Goal: Check status: Check status

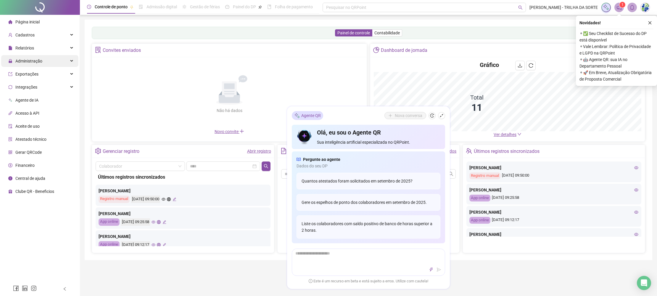
click at [40, 60] on span "Administração" at bounding box center [28, 61] width 27 height 5
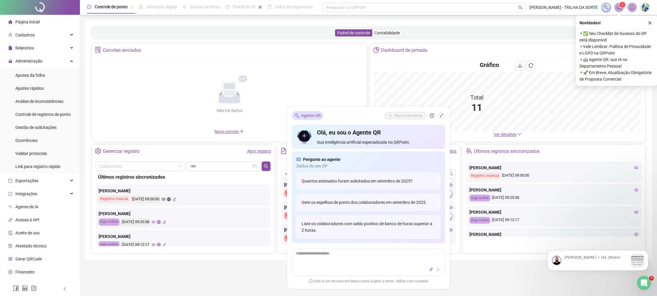
click at [43, 107] on ul "Ajustes da folha Ajustes rápidos Análise de inconsistências Controle de registr…" at bounding box center [40, 120] width 80 height 105
click at [31, 38] on span "Cadastros" at bounding box center [21, 35] width 26 height 12
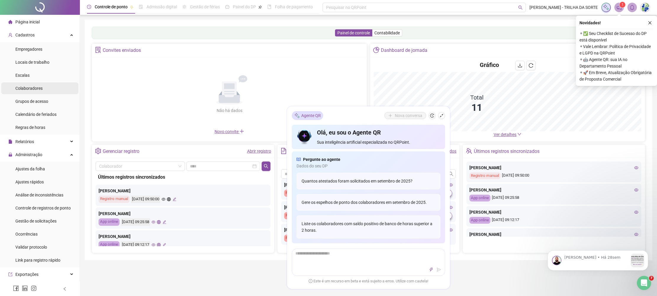
click at [35, 89] on span "Colaboradores" at bounding box center [28, 88] width 27 height 5
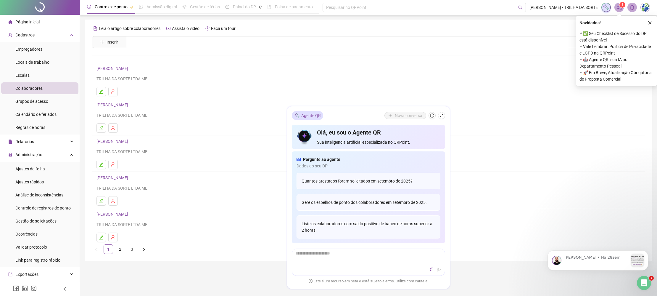
drag, startPoint x: 440, startPoint y: 115, endPoint x: 274, endPoint y: 184, distance: 180.0
click at [440, 115] on icon "shrink" at bounding box center [442, 115] width 4 height 4
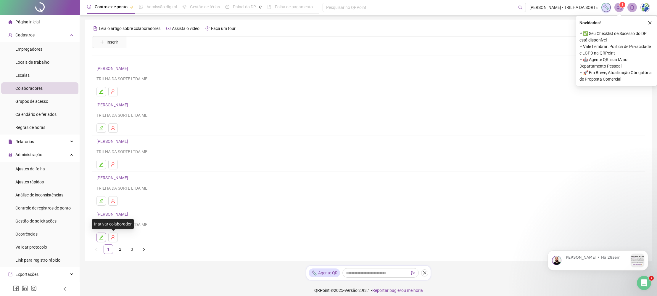
click at [104, 237] on button "button" at bounding box center [101, 236] width 9 height 9
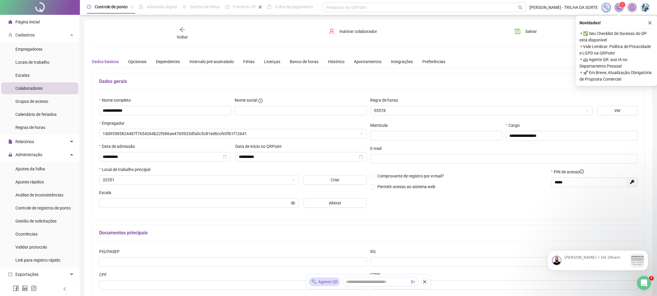
type input "*******"
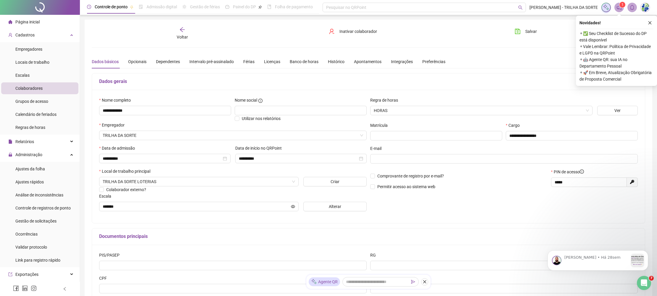
scroll to position [0, 0]
click at [650, 23] on icon "close" at bounding box center [650, 22] width 3 height 3
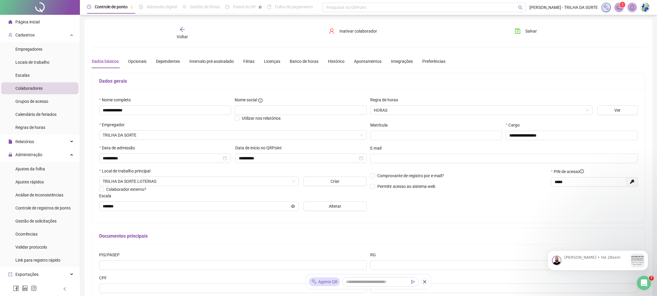
click at [620, 4] on sup "1" at bounding box center [623, 5] width 6 height 6
click at [621, 12] on header "Controle de ponto Admissão digital Gestão de férias Painel do DP Folha de pagam…" at bounding box center [368, 7] width 577 height 15
click at [621, 10] on span at bounding box center [619, 7] width 9 height 9
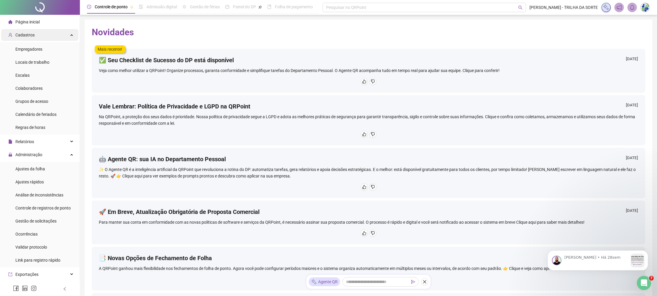
click at [30, 30] on span "Cadastros" at bounding box center [21, 35] width 26 height 12
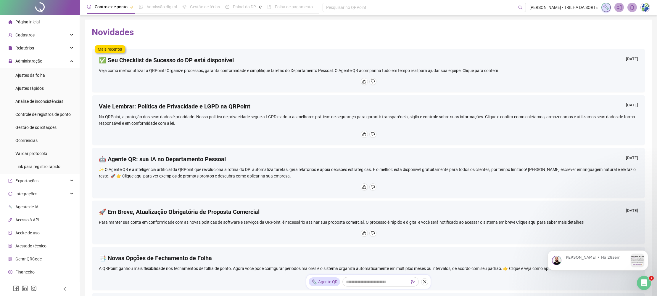
click at [33, 23] on span "Página inicial" at bounding box center [27, 22] width 24 height 5
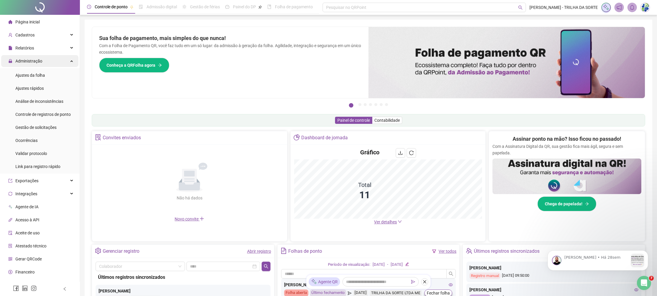
click at [45, 61] on div "Administração" at bounding box center [39, 61] width 77 height 12
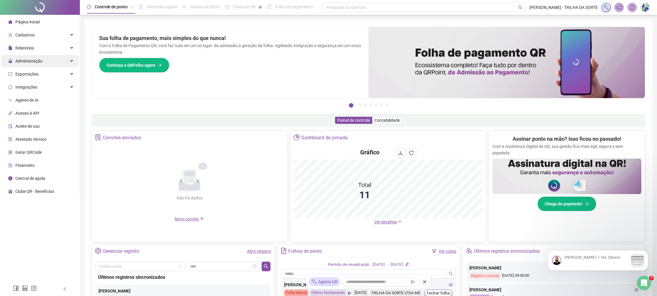
click at [45, 61] on div "Administração" at bounding box center [39, 61] width 77 height 12
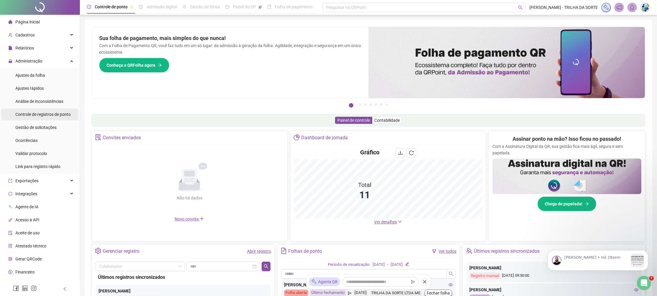
click at [52, 114] on span "Controle de registros de ponto" at bounding box center [42, 114] width 55 height 5
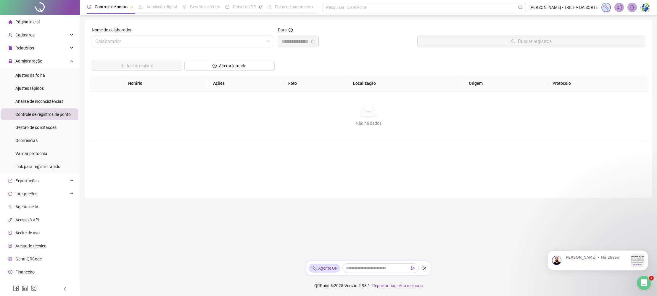
click at [126, 49] on div "Nome do colaborador Colaborador" at bounding box center [182, 39] width 186 height 25
click at [129, 44] on input "search" at bounding box center [179, 41] width 169 height 11
click at [384, 50] on div "Data" at bounding box center [346, 39] width 140 height 25
drag, startPoint x: 370, startPoint y: 58, endPoint x: 365, endPoint y: 57, distance: 4.7
click at [368, 57] on div "Incluir registro Alterar jornada" at bounding box center [369, 63] width 556 height 23
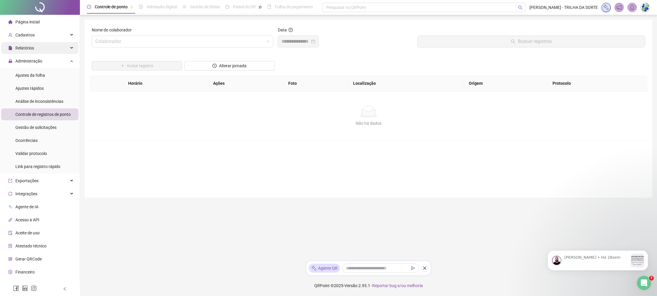
click at [28, 49] on span "Relatórios" at bounding box center [24, 48] width 19 height 5
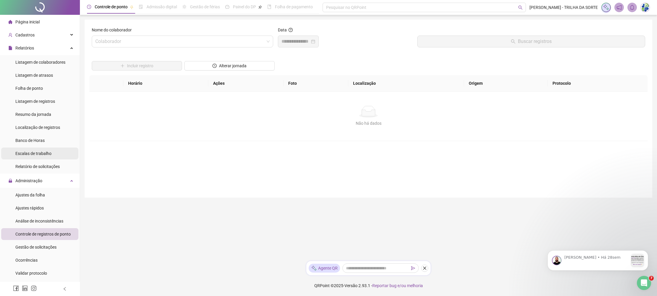
scroll to position [1, 0]
drag, startPoint x: 34, startPoint y: 37, endPoint x: 35, endPoint y: 57, distance: 20.8
click at [34, 37] on span "Cadastros" at bounding box center [21, 34] width 26 height 12
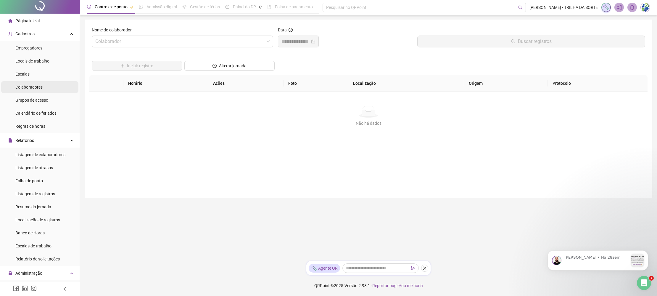
click at [33, 89] on div "Colaboradores" at bounding box center [28, 87] width 27 height 12
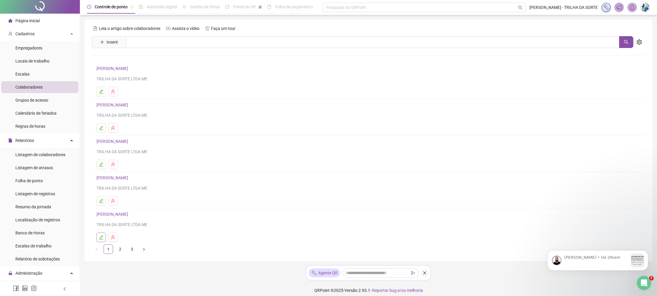
click at [102, 237] on icon "edit" at bounding box center [101, 237] width 5 height 5
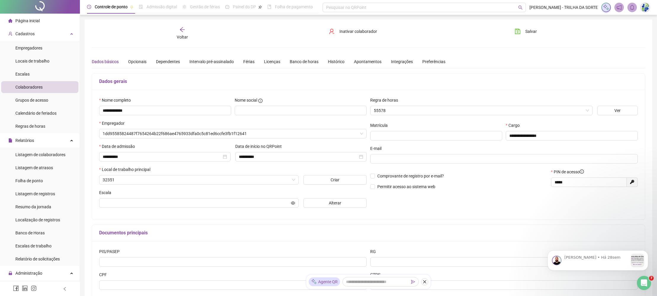
type input "*******"
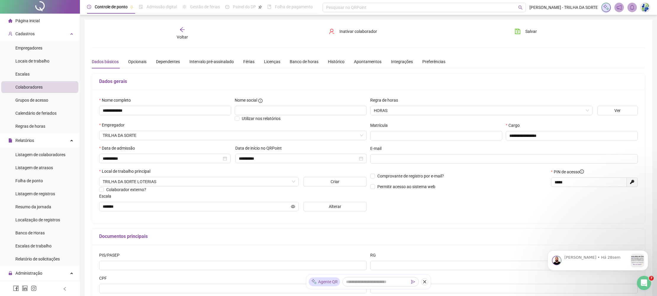
click at [48, 21] on li "Página inicial" at bounding box center [39, 21] width 77 height 12
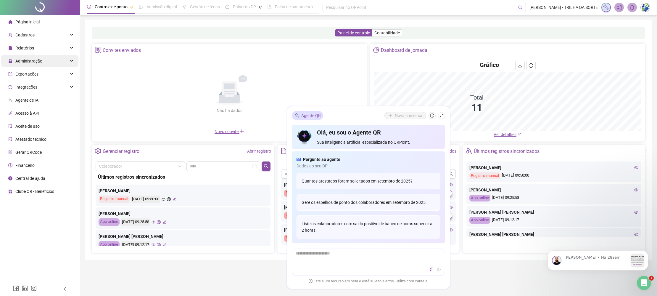
click at [36, 62] on span "Administração" at bounding box center [28, 61] width 27 height 5
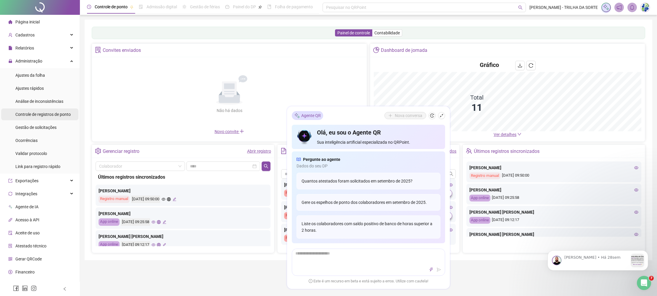
click at [59, 116] on span "Controle de registros de ponto" at bounding box center [42, 114] width 55 height 5
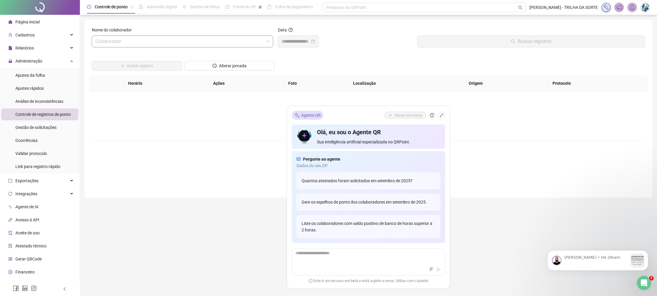
click at [126, 44] on input "search" at bounding box center [179, 41] width 169 height 11
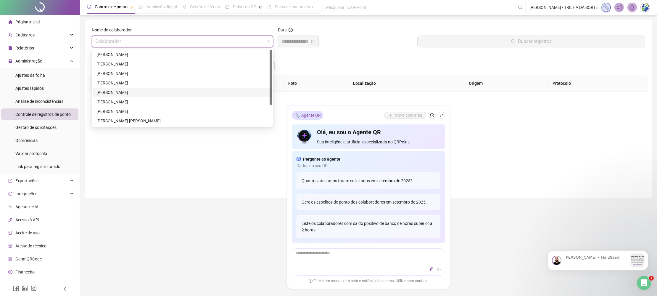
click at [122, 94] on div "[PERSON_NAME]" at bounding box center [183, 92] width 172 height 7
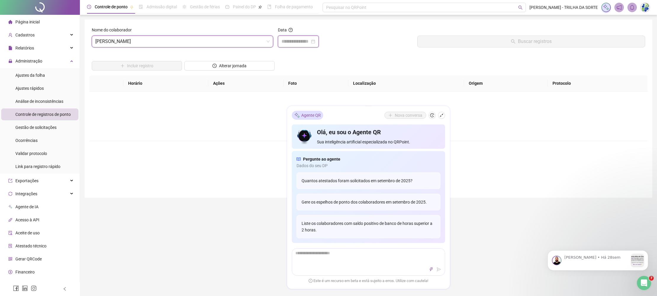
drag, startPoint x: 298, startPoint y: 42, endPoint x: 319, endPoint y: 55, distance: 25.0
click at [298, 42] on input at bounding box center [296, 41] width 28 height 7
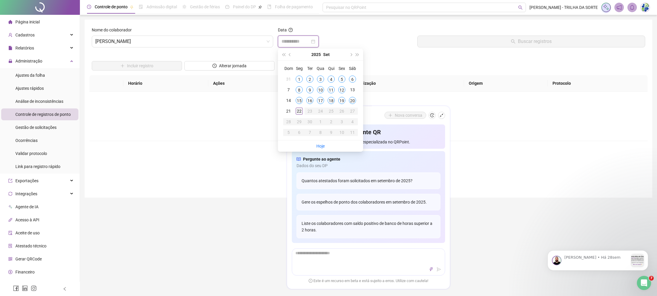
type input "**********"
click at [296, 111] on div "22" at bounding box center [299, 110] width 7 height 7
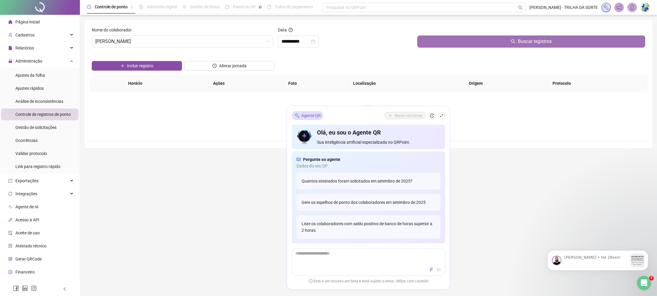
click at [440, 44] on button "Buscar registros" at bounding box center [531, 42] width 228 height 12
